Goal: Task Accomplishment & Management: Manage account settings

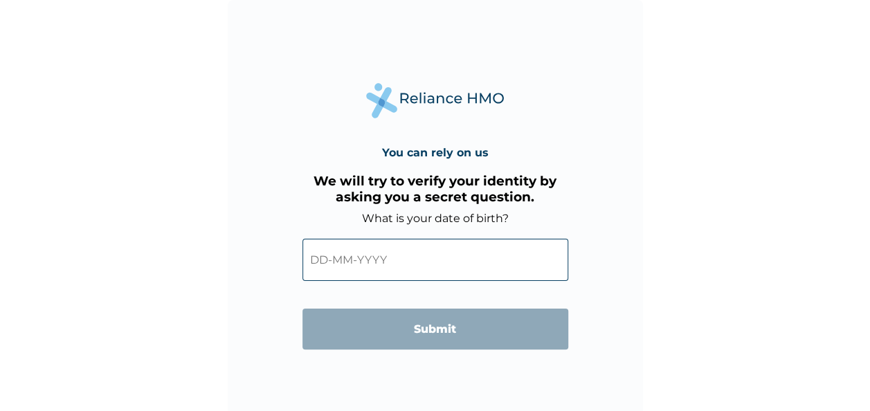
click at [437, 273] on input "text" at bounding box center [435, 260] width 266 height 42
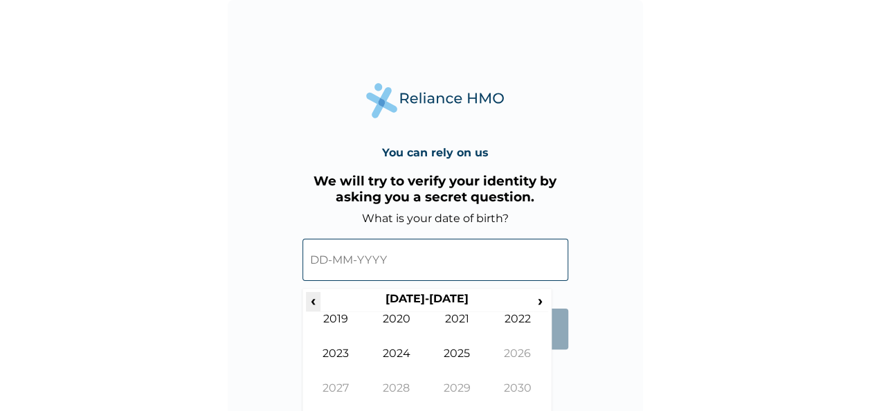
click at [312, 309] on span "‹" at bounding box center [313, 300] width 15 height 17
click at [314, 311] on th "‹" at bounding box center [313, 301] width 15 height 19
click at [317, 312] on td "1999" at bounding box center [336, 329] width 61 height 35
click at [324, 312] on td "Jan" at bounding box center [336, 329] width 61 height 35
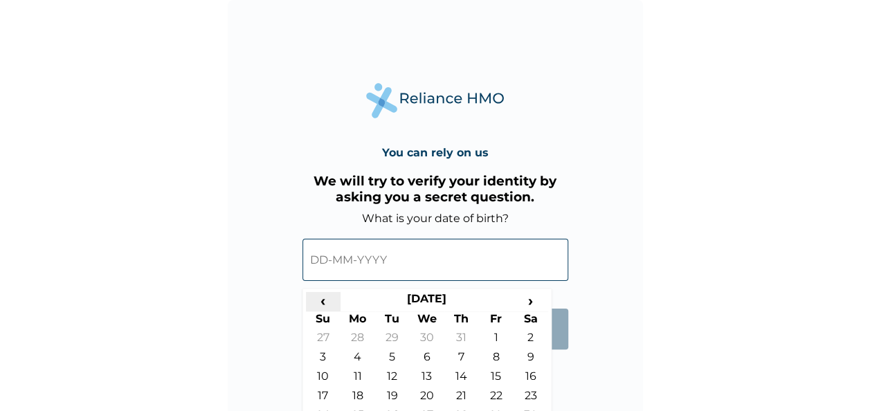
click at [329, 300] on span "‹" at bounding box center [323, 300] width 35 height 17
click at [323, 308] on span "‹" at bounding box center [323, 300] width 35 height 17
click at [321, 311] on th "Su" at bounding box center [323, 320] width 35 height 19
click at [323, 313] on th "Su" at bounding box center [323, 320] width 35 height 19
click at [422, 263] on input "text" at bounding box center [435, 260] width 266 height 42
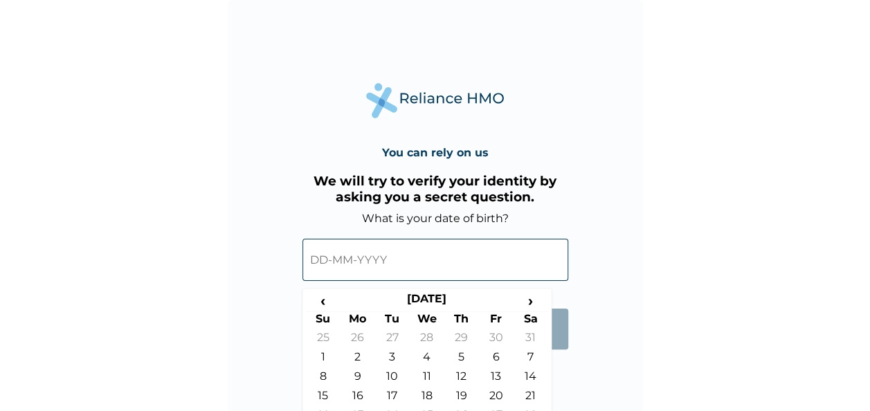
click at [399, 257] on input "text" at bounding box center [435, 260] width 266 height 42
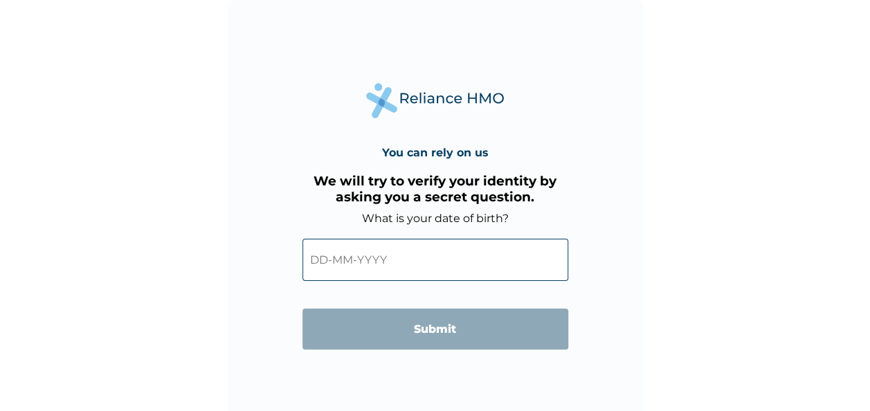
scroll to position [4, 0]
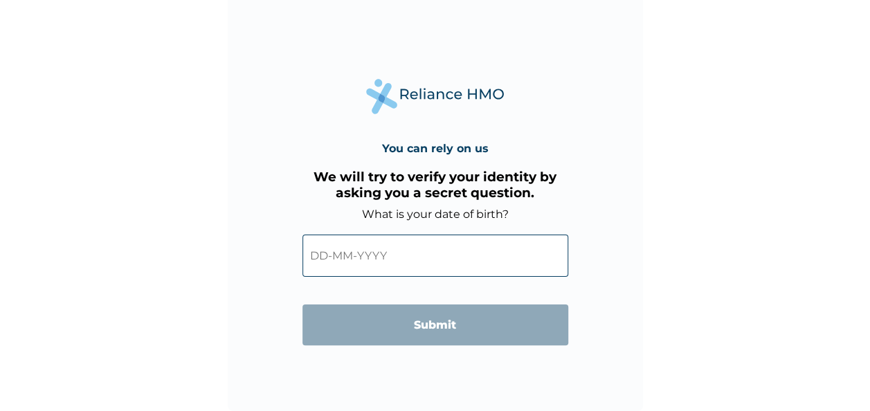
click at [400, 253] on input "text" at bounding box center [435, 256] width 266 height 42
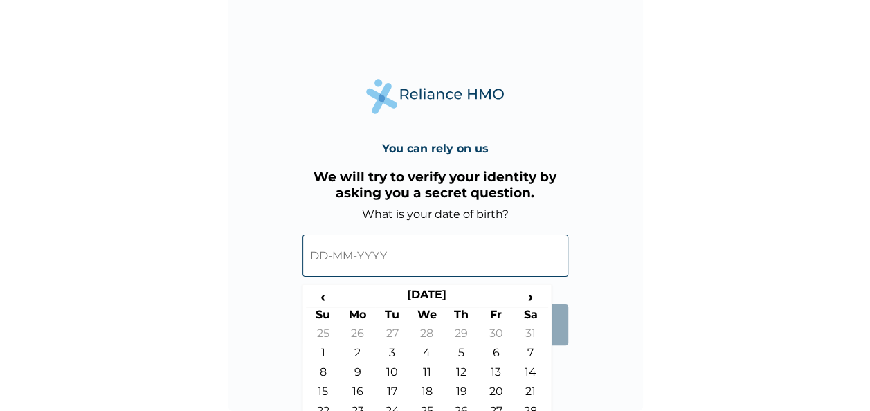
scroll to position [39, 0]
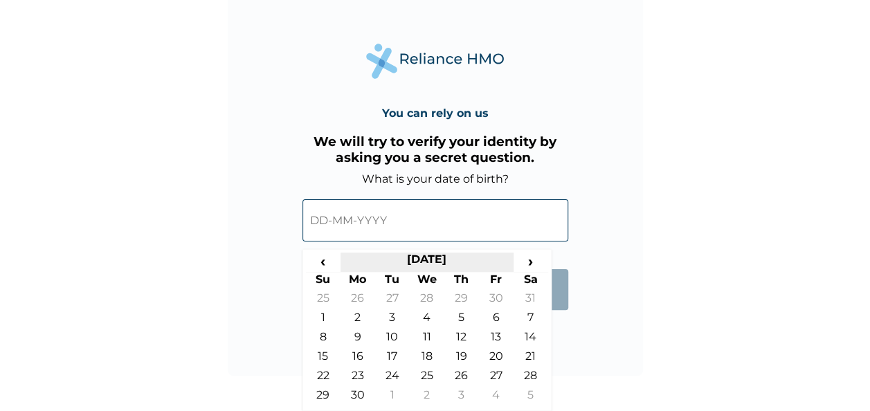
click at [443, 259] on th "November 1998" at bounding box center [427, 262] width 173 height 19
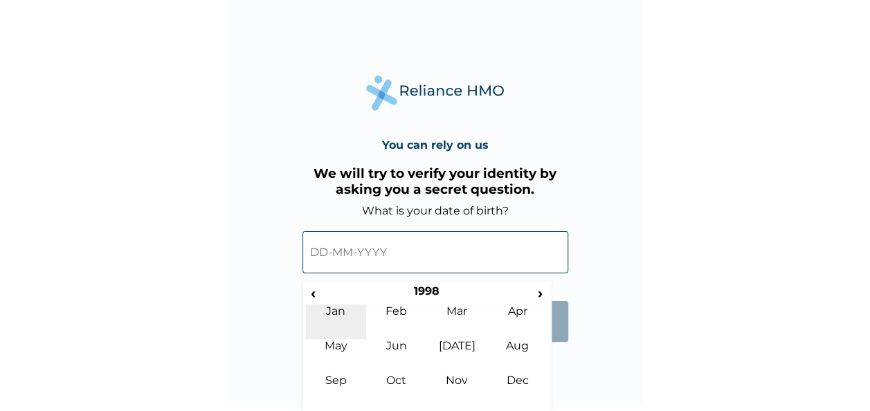
click at [318, 307] on td "Jan" at bounding box center [336, 322] width 61 height 35
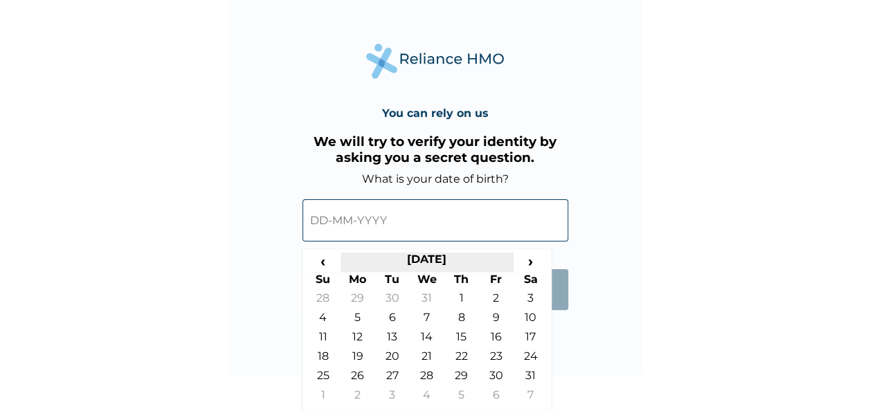
click at [431, 257] on th "January 1998" at bounding box center [427, 262] width 173 height 19
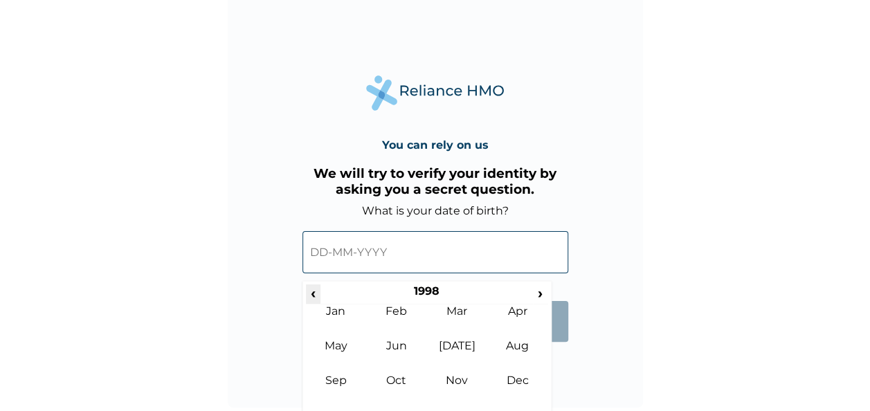
click at [312, 292] on span "‹" at bounding box center [313, 292] width 15 height 17
click at [313, 293] on span "‹" at bounding box center [313, 292] width 15 height 17
click at [315, 292] on span "‹" at bounding box center [313, 292] width 15 height 17
click at [323, 383] on td "Sep" at bounding box center [336, 391] width 61 height 35
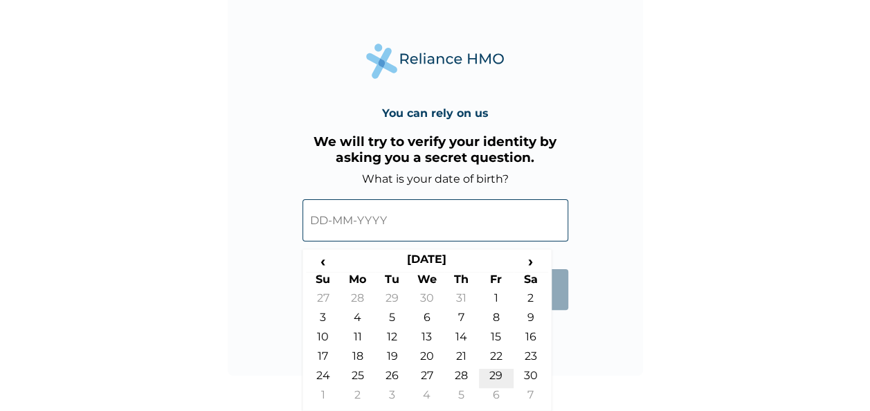
click at [496, 381] on td "29" at bounding box center [496, 378] width 35 height 19
type input "29-09-1995"
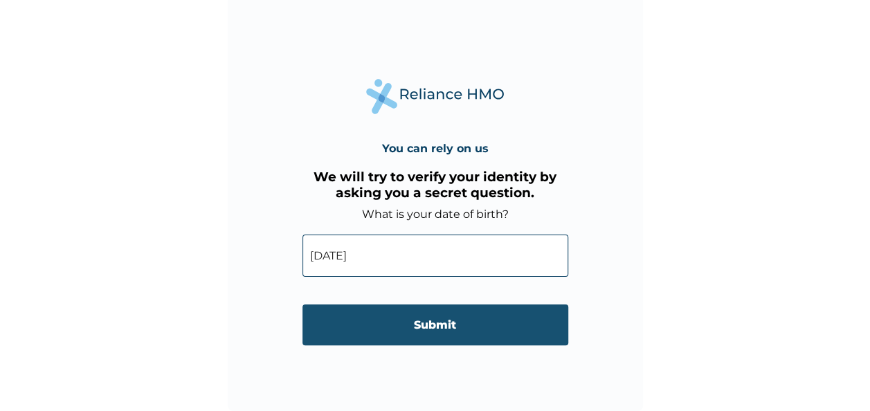
click at [488, 325] on input "Submit" at bounding box center [435, 325] width 266 height 41
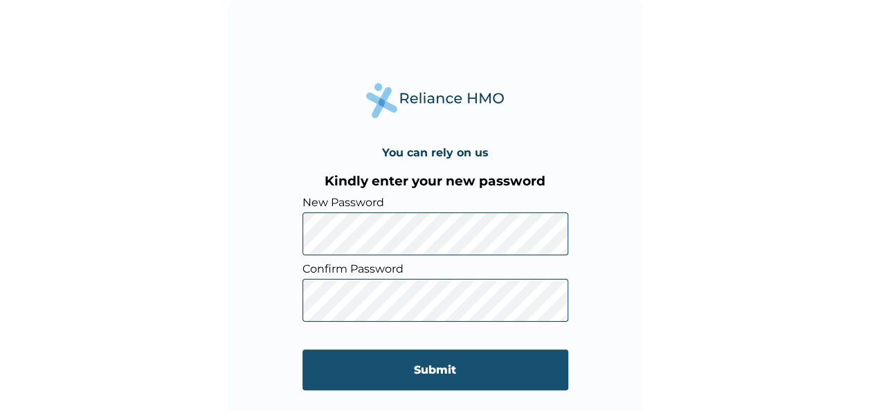
click at [550, 361] on input "Submit" at bounding box center [435, 370] width 266 height 41
